Goal: Use online tool/utility: Utilize a website feature to perform a specific function

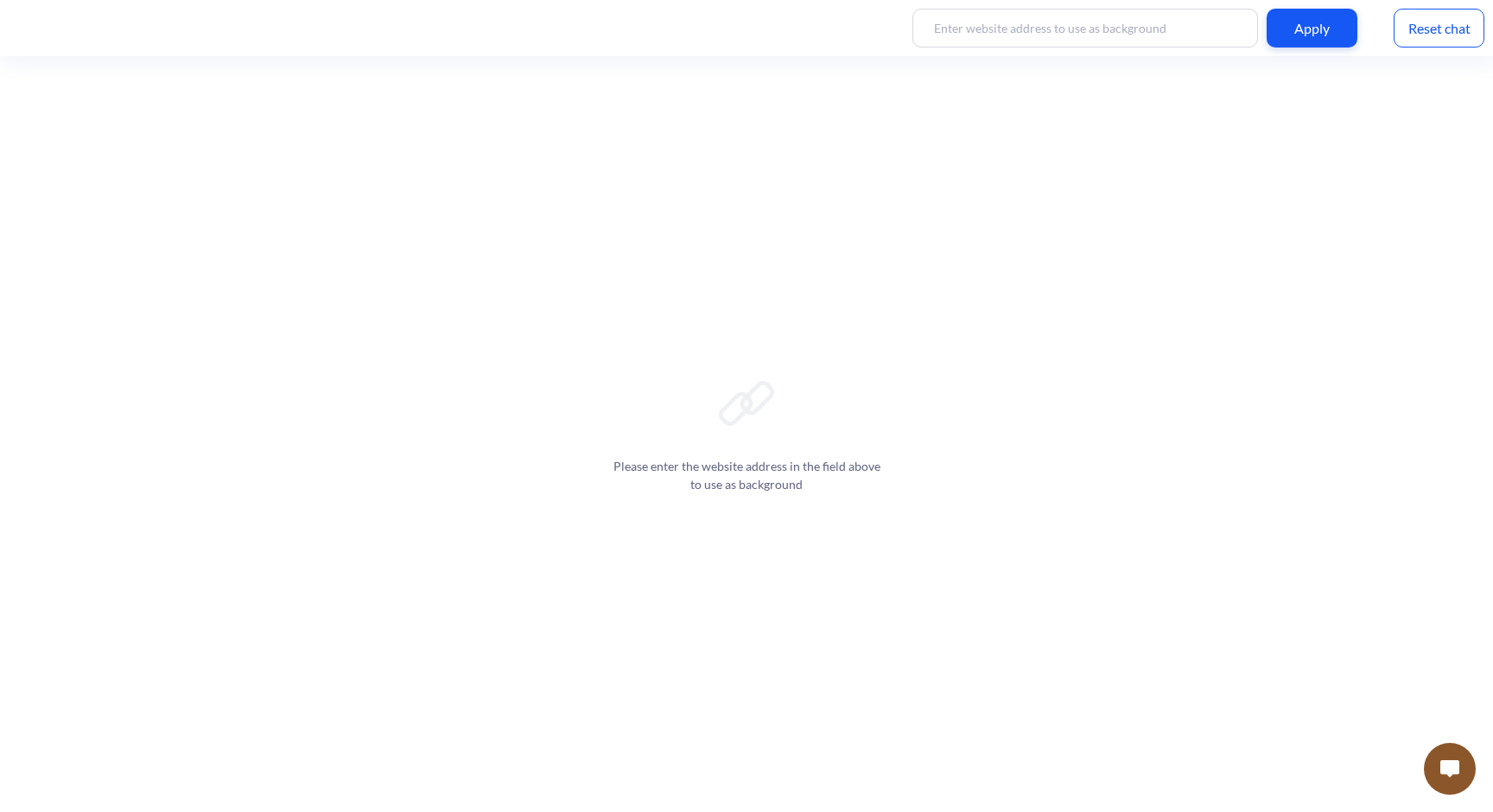
click at [1443, 748] on button at bounding box center [1449, 769] width 52 height 52
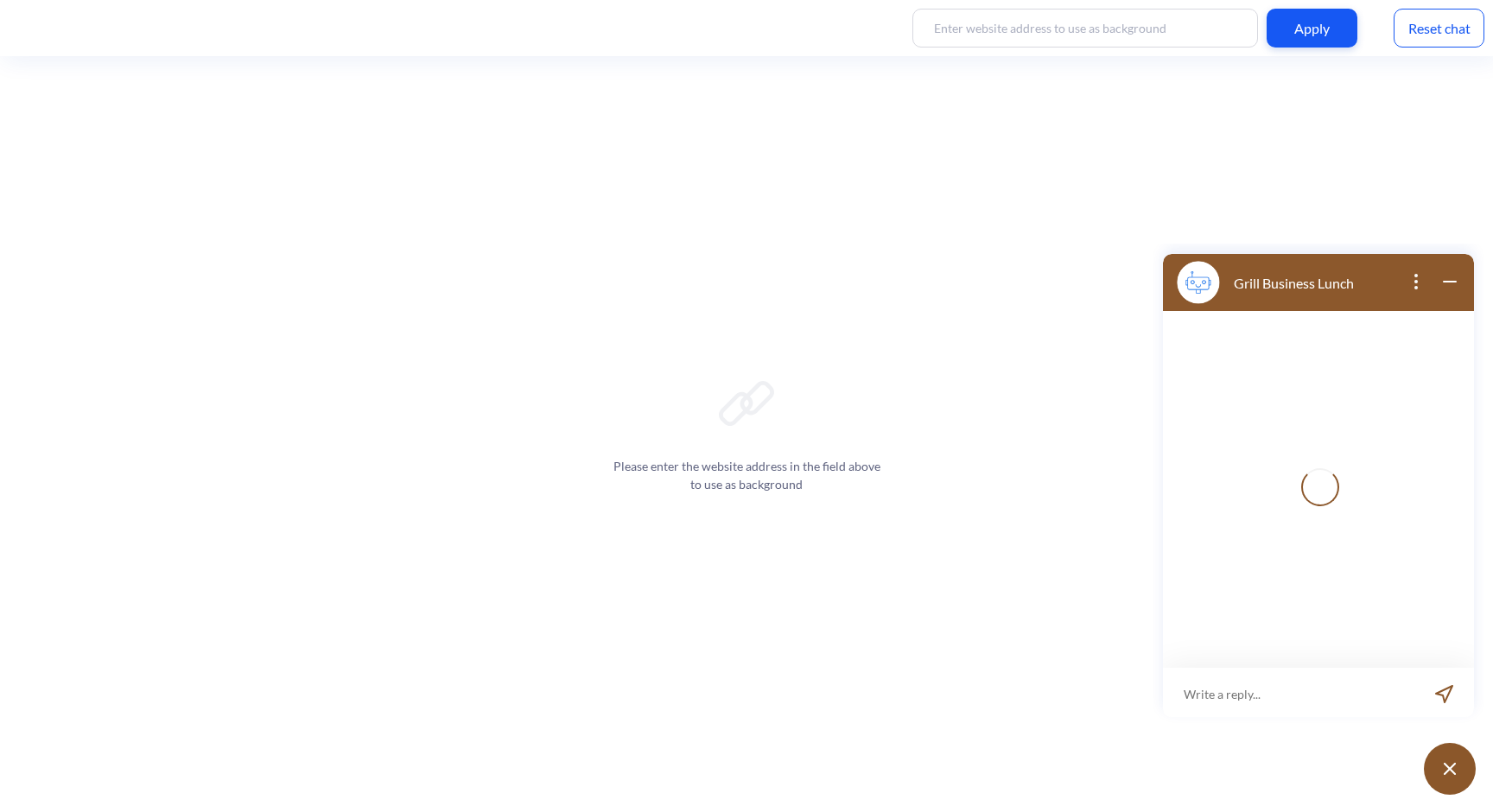
scroll to position [3, 0]
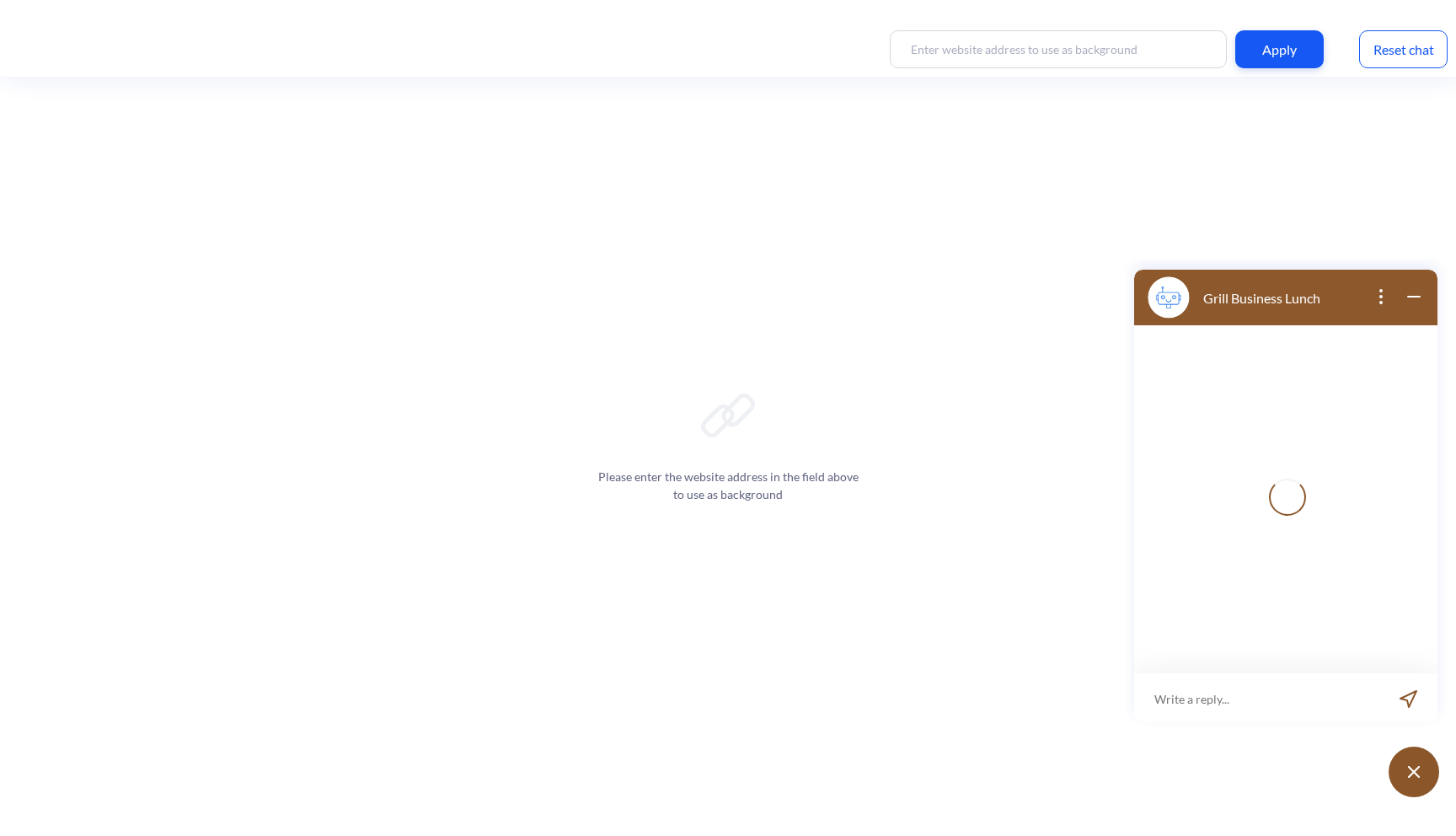
scroll to position [3, 0]
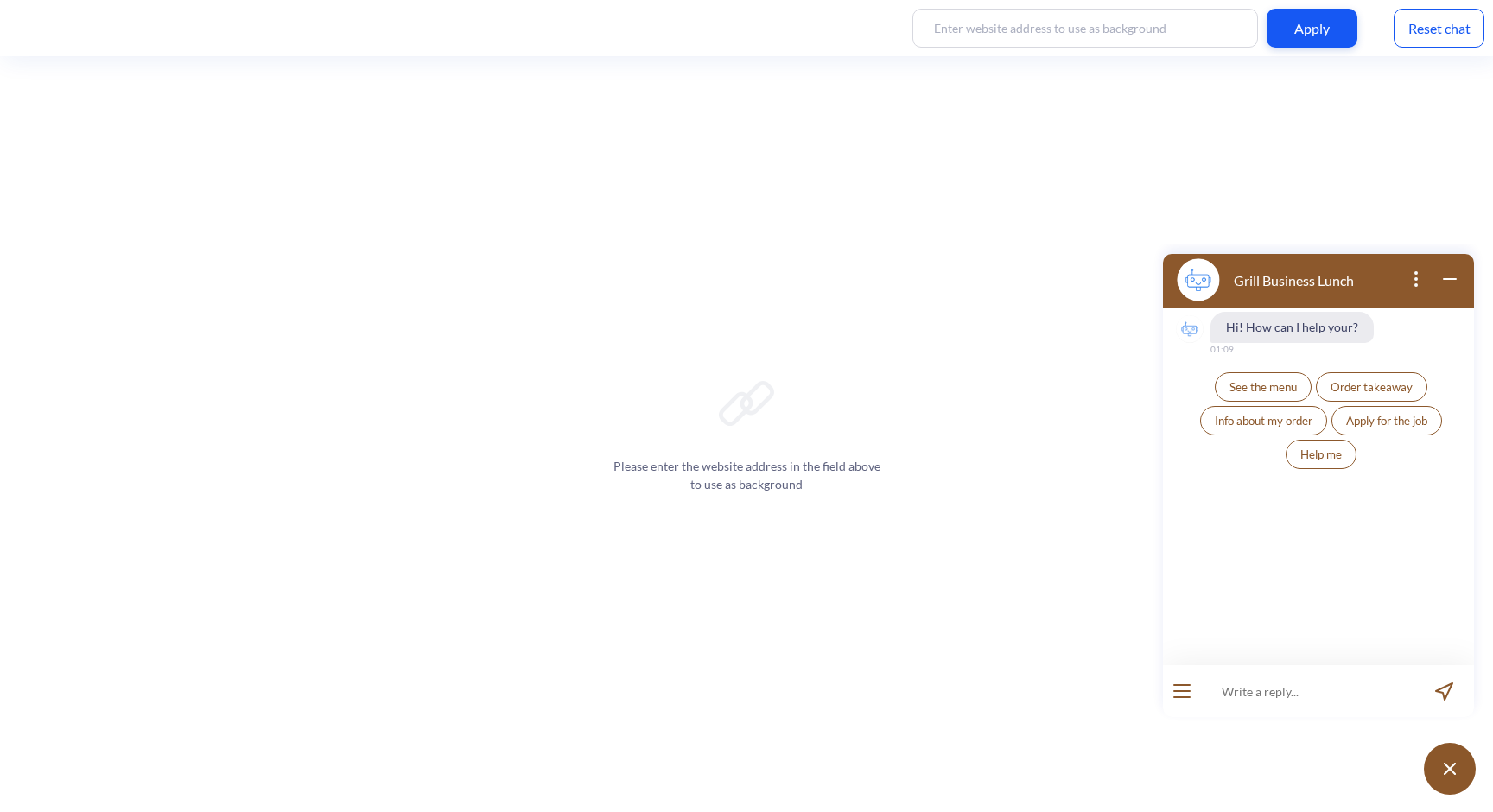
click at [1421, 277] on icon "open popup" at bounding box center [1415, 279] width 21 height 21
click at [1347, 234] on div "Please enter the website address in the field above to use as background" at bounding box center [746, 434] width 1493 height 756
click at [1201, 219] on div "Please enter the website address in the field above to use as background" at bounding box center [746, 434] width 1493 height 756
click at [1349, 551] on div "Hi! How can I help your? 01:09 See the menu Order takeaway Info about my order …" at bounding box center [1317, 487] width 311 height 357
click at [1450, 282] on icon "wrap widget" at bounding box center [1450, 279] width 21 height 21
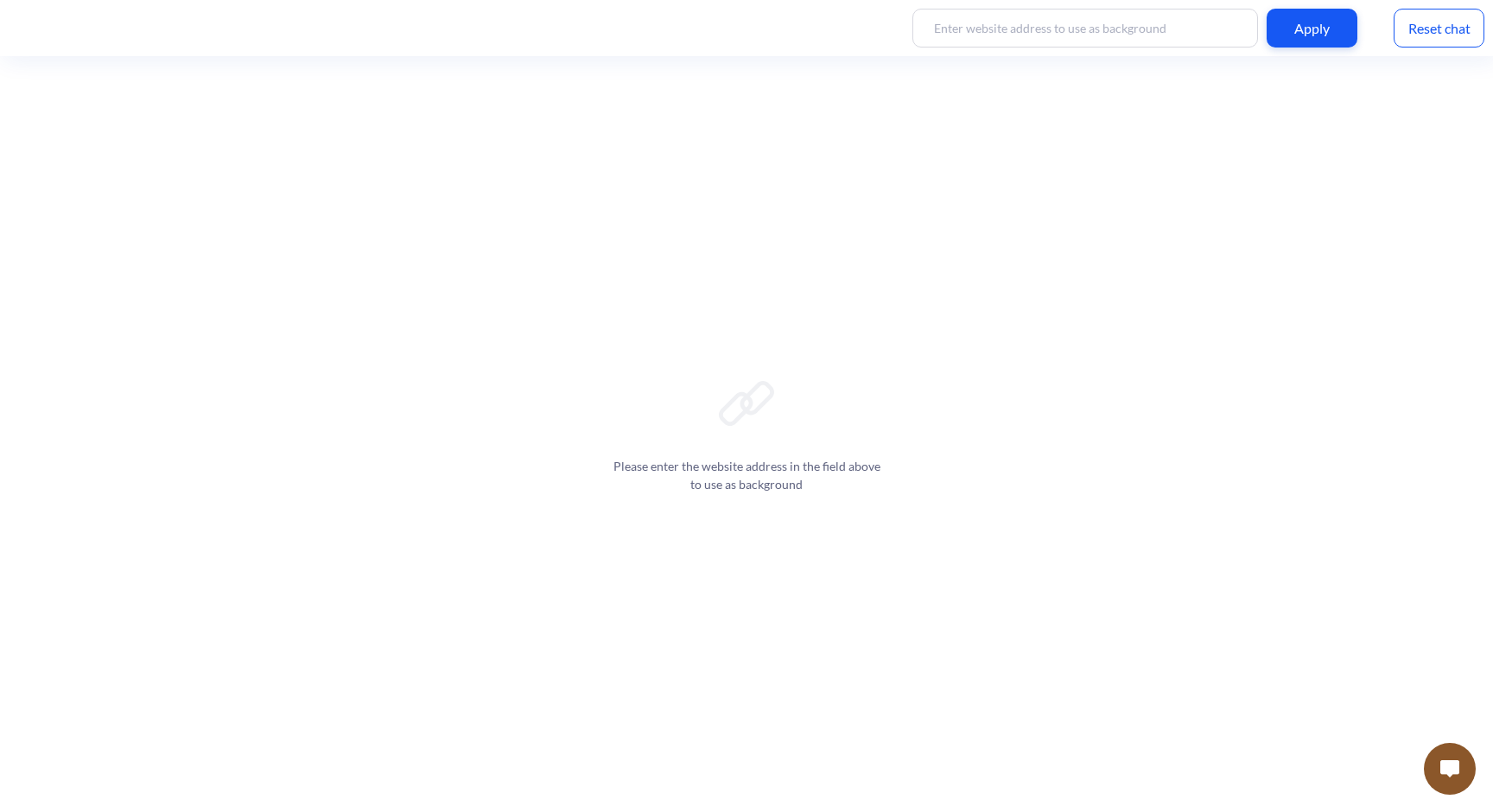
click at [1453, 758] on button at bounding box center [1449, 769] width 52 height 52
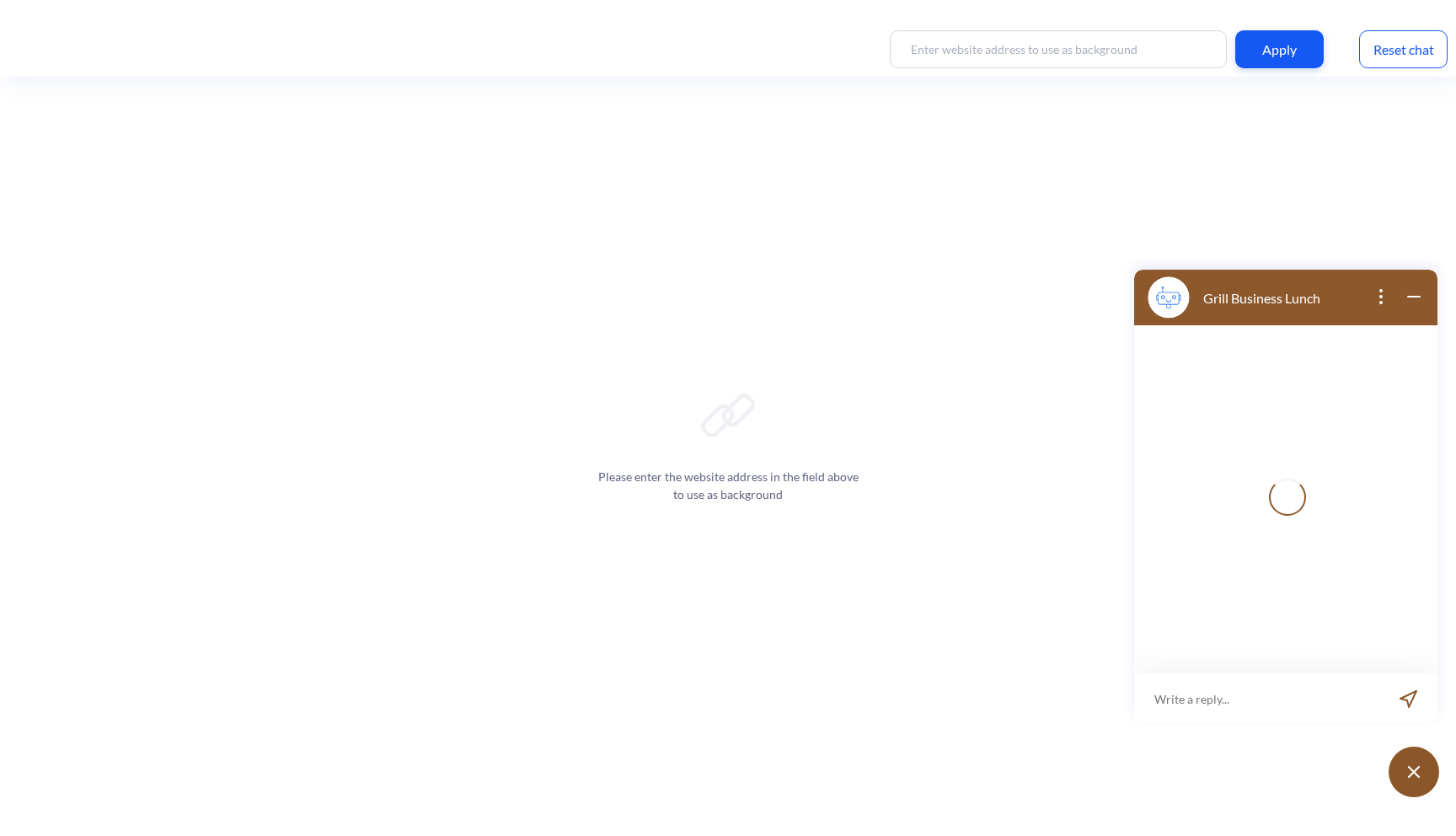
scroll to position [3, 0]
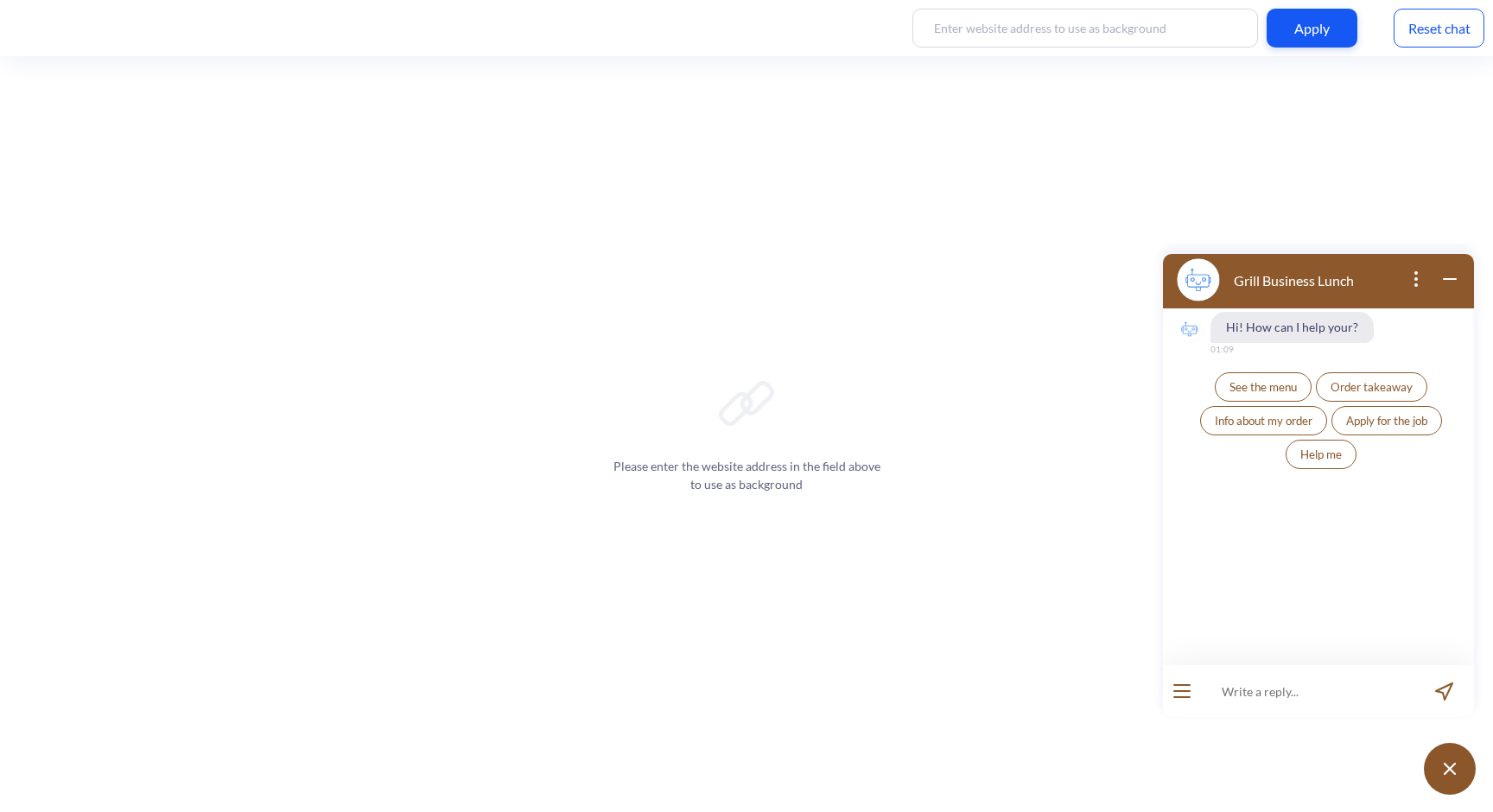
click at [1449, 273] on icon "wrap widget" at bounding box center [1450, 279] width 21 height 21
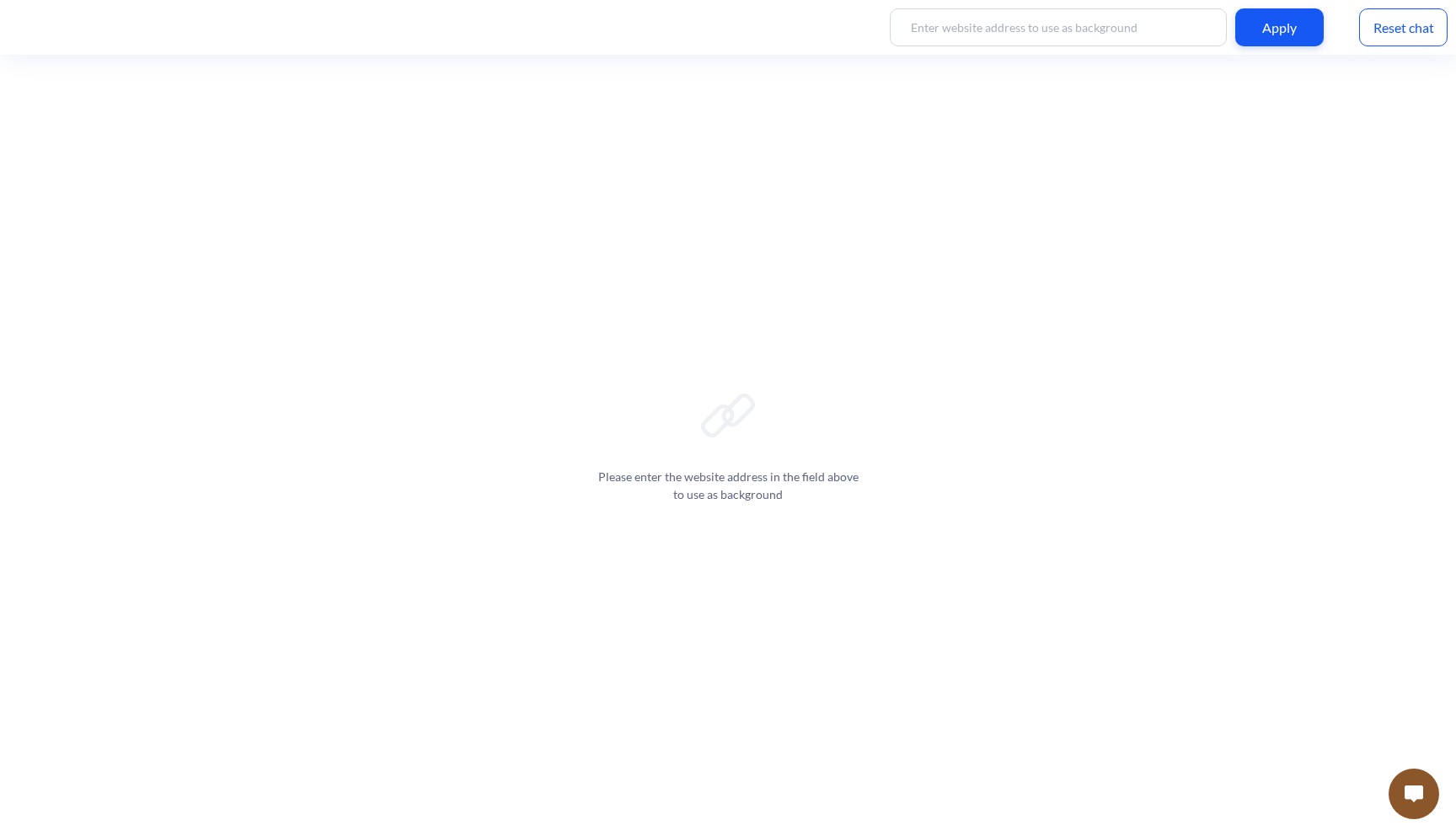
click at [1407, 791] on img at bounding box center [1414, 793] width 19 height 17
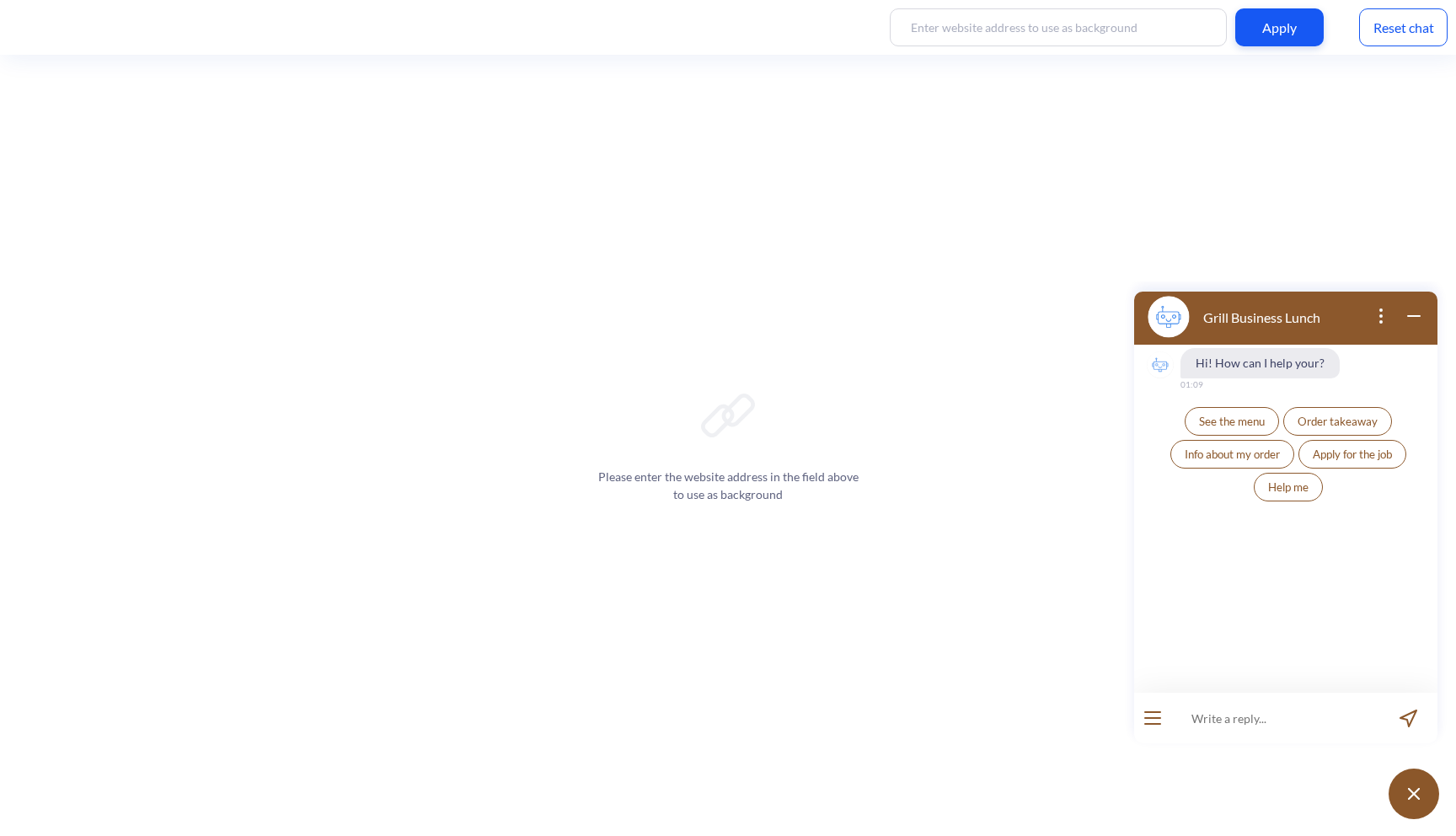
click at [1413, 311] on icon "wrap widget" at bounding box center [1414, 315] width 20 height 20
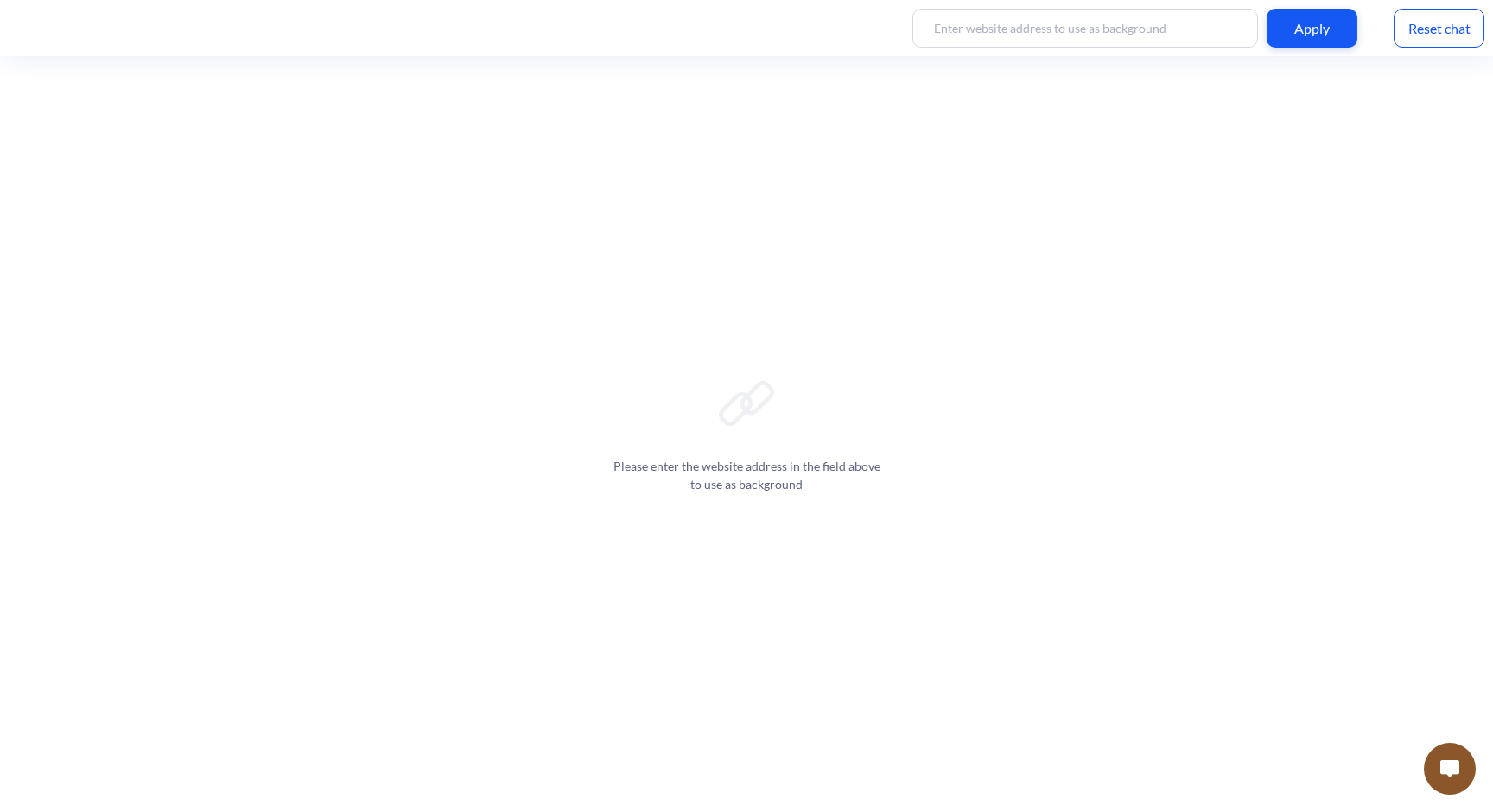
click at [1446, 767] on img at bounding box center [1450, 769] width 19 height 17
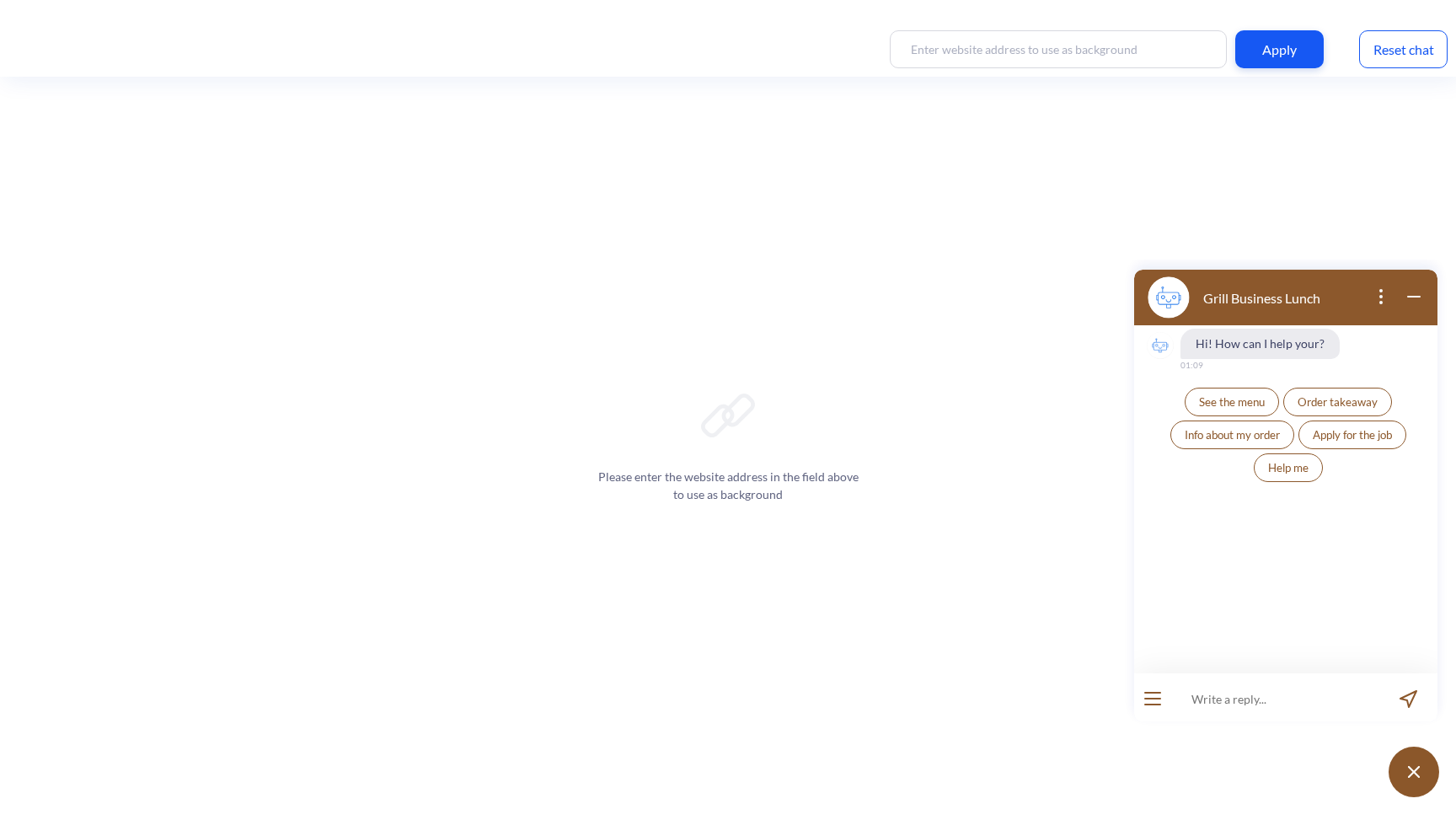
scroll to position [3, 0]
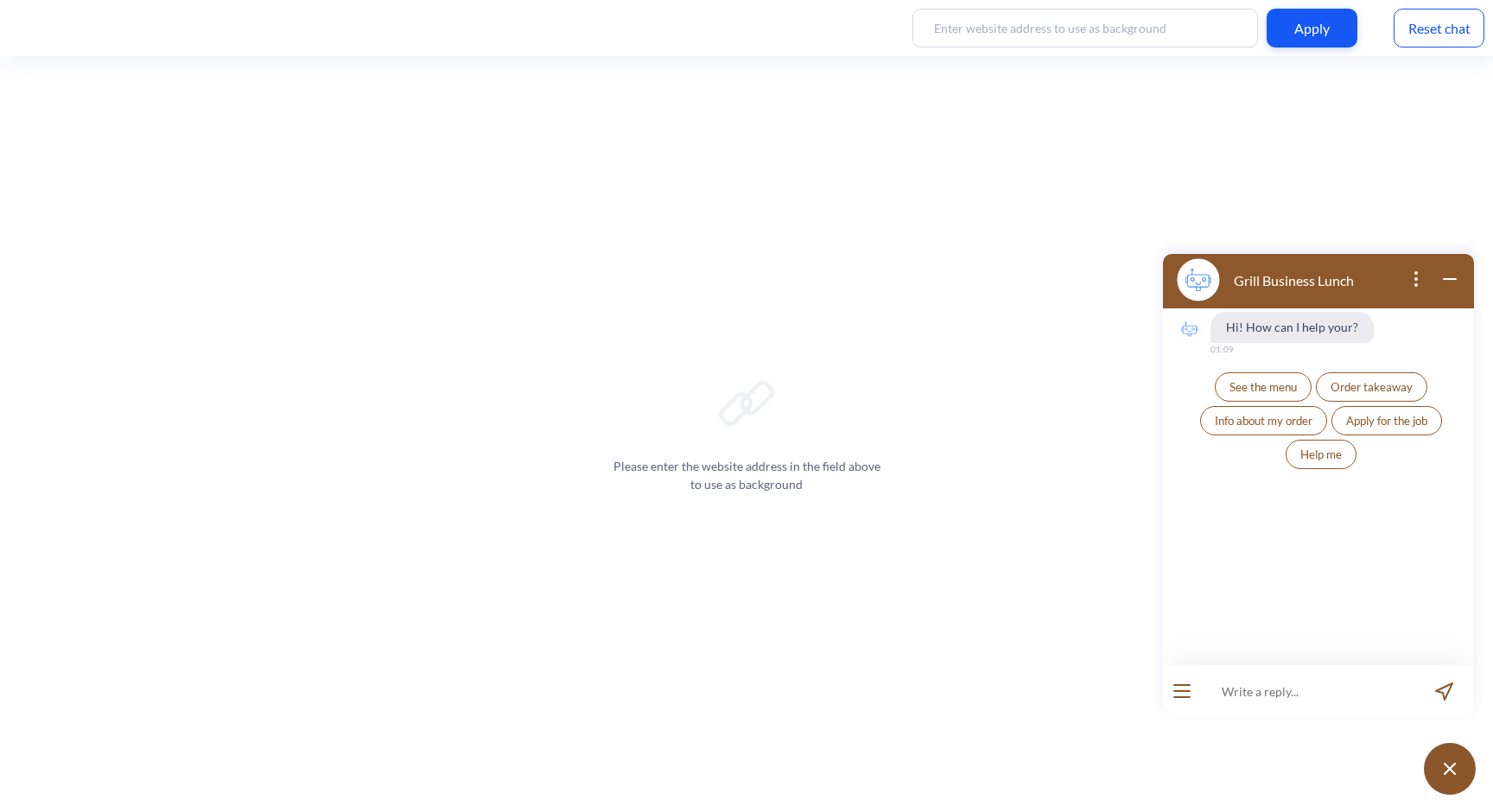
click at [1406, 270] on icon "open popup" at bounding box center [1415, 279] width 21 height 21
click at [1282, 267] on div "Grill Business Lunch" at bounding box center [1266, 280] width 177 height 44
